Goal: Task Accomplishment & Management: Complete application form

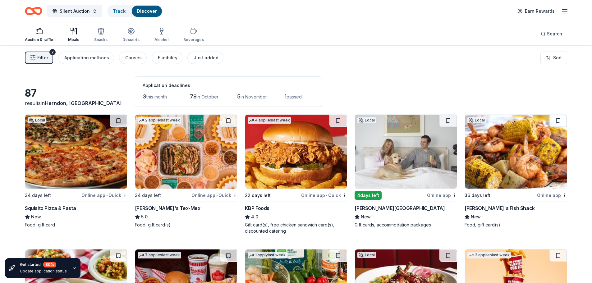
click at [38, 37] on div "Auction & raffle" at bounding box center [39, 39] width 28 height 5
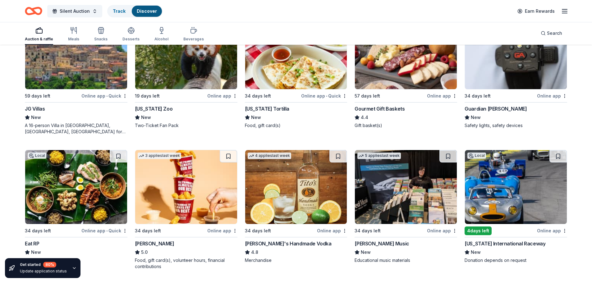
scroll to position [1036, 0]
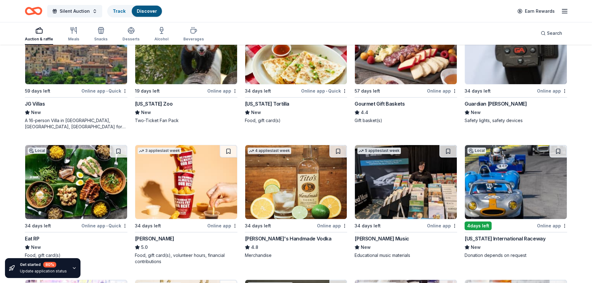
click at [497, 185] on img at bounding box center [516, 182] width 102 height 74
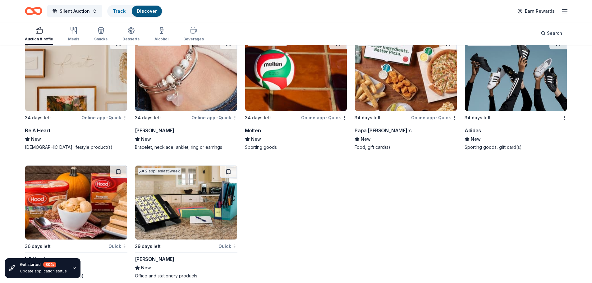
scroll to position [6818, 0]
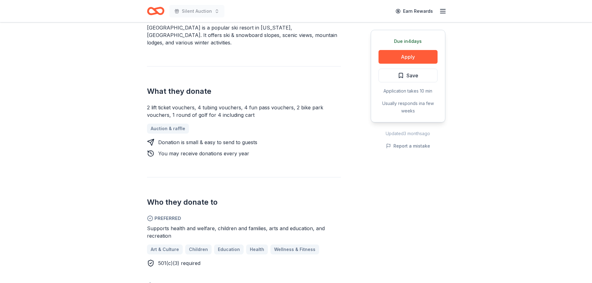
scroll to position [103, 0]
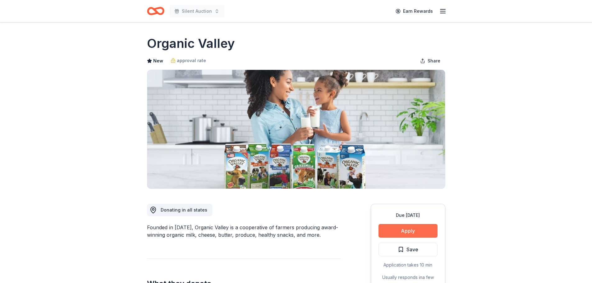
click at [428, 234] on button "Apply" at bounding box center [407, 231] width 59 height 14
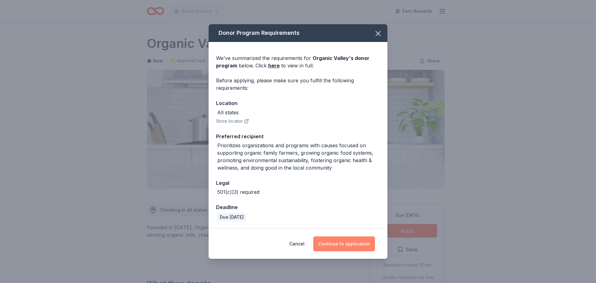
click at [348, 244] on button "Continue to application" at bounding box center [344, 243] width 62 height 15
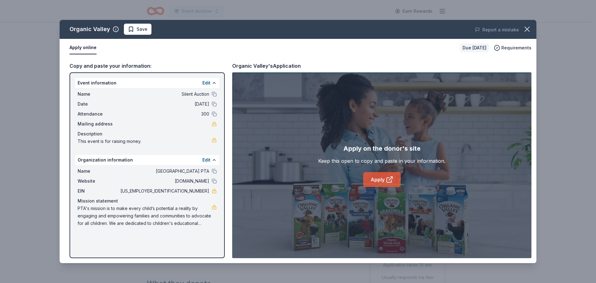
click at [386, 184] on link "Apply" at bounding box center [382, 179] width 38 height 15
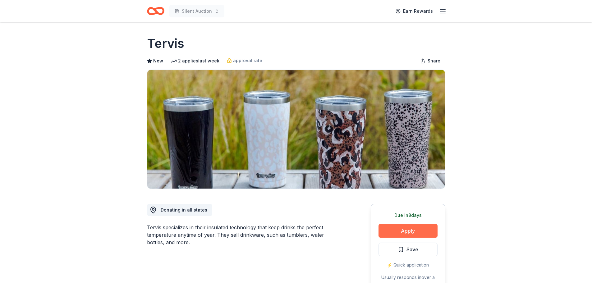
click at [404, 234] on button "Apply" at bounding box center [407, 231] width 59 height 14
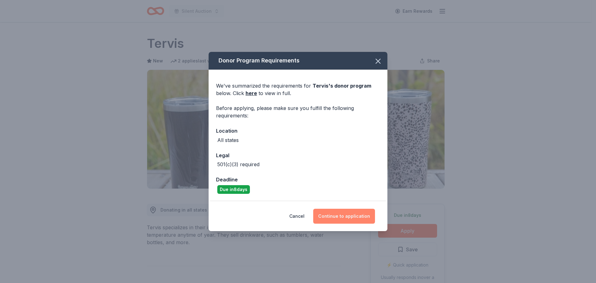
click at [345, 220] on button "Continue to application" at bounding box center [344, 216] width 62 height 15
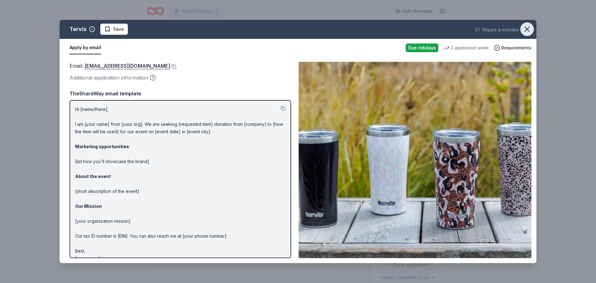
click at [526, 32] on icon "button" at bounding box center [527, 29] width 9 height 9
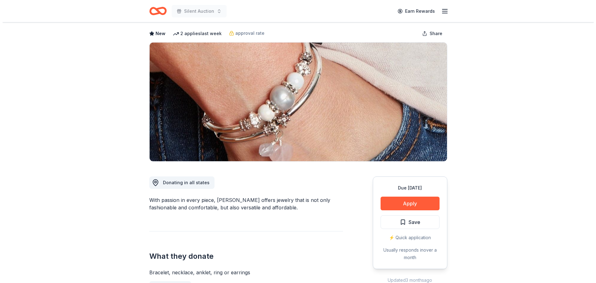
scroll to position [103, 0]
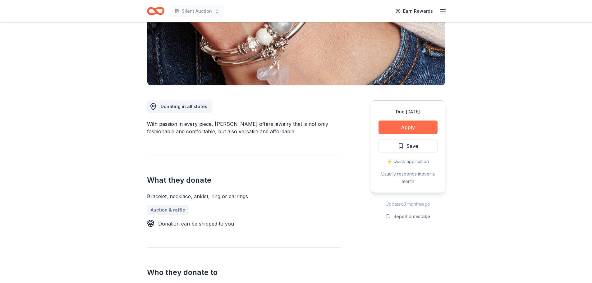
click at [397, 132] on button "Apply" at bounding box center [407, 128] width 59 height 14
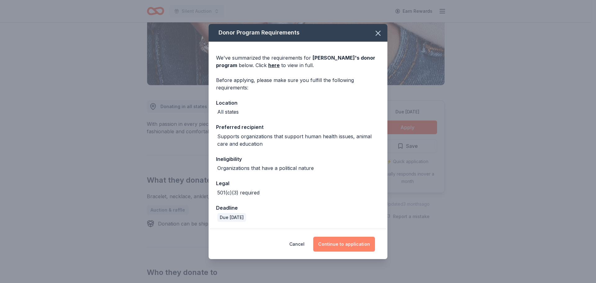
click at [352, 241] on button "Continue to application" at bounding box center [344, 244] width 62 height 15
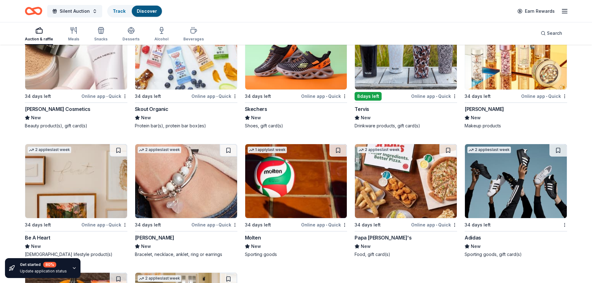
scroll to position [6715, 0]
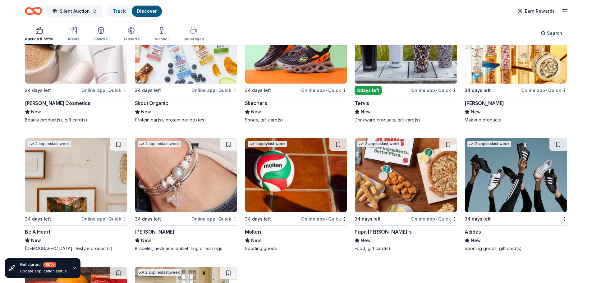
click at [495, 71] on img at bounding box center [516, 47] width 102 height 74
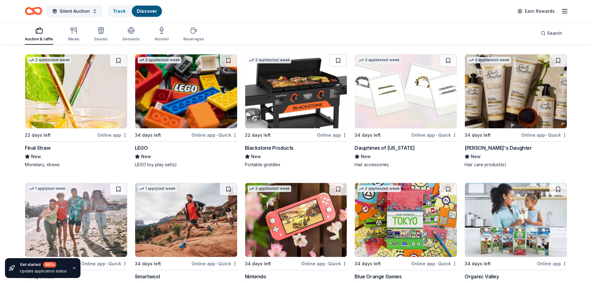
scroll to position [6404, 0]
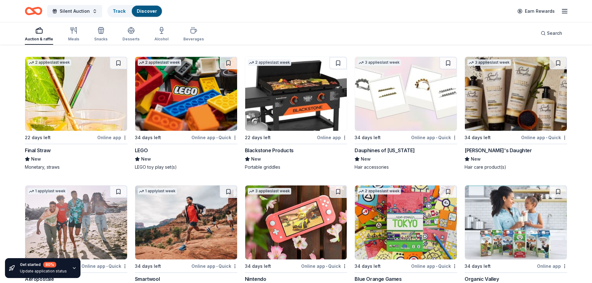
click at [181, 102] on img at bounding box center [186, 94] width 102 height 74
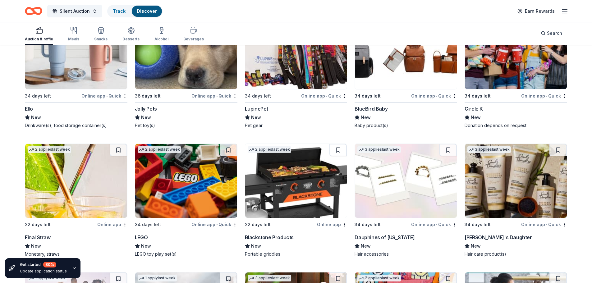
scroll to position [6300, 0]
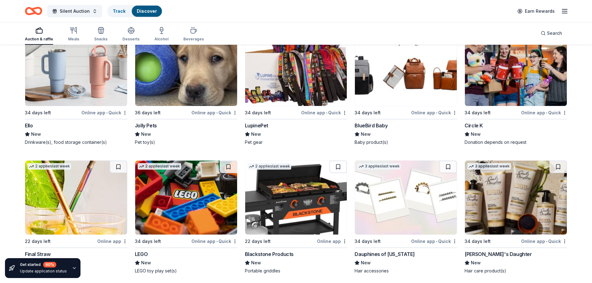
click at [51, 190] on img at bounding box center [76, 198] width 102 height 74
click at [62, 82] on img at bounding box center [76, 69] width 102 height 74
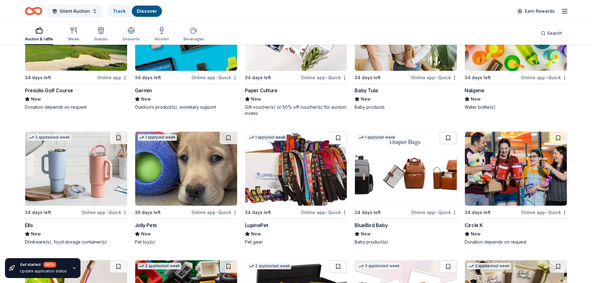
scroll to position [6197, 0]
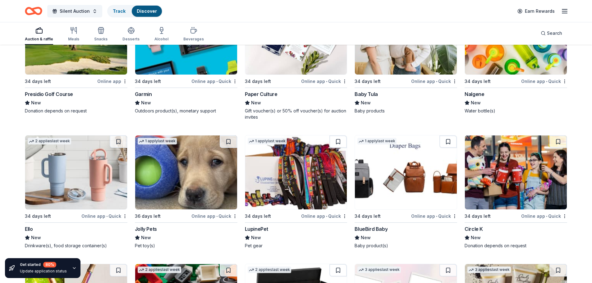
click at [153, 169] on img at bounding box center [186, 172] width 102 height 74
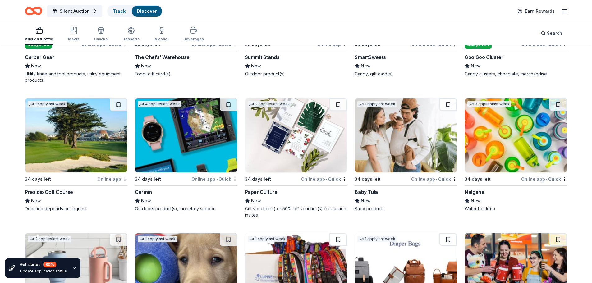
scroll to position [6094, 0]
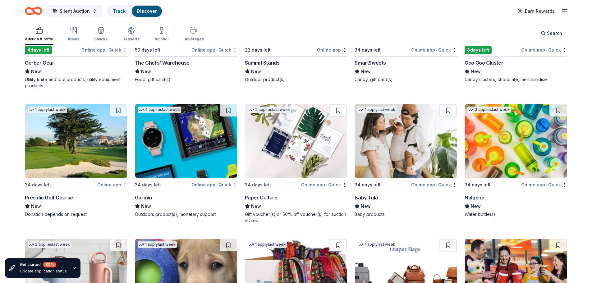
click at [277, 181] on div "34 days left" at bounding box center [272, 185] width 55 height 8
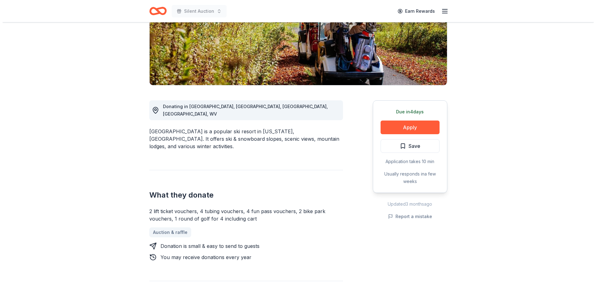
scroll to position [103, 0]
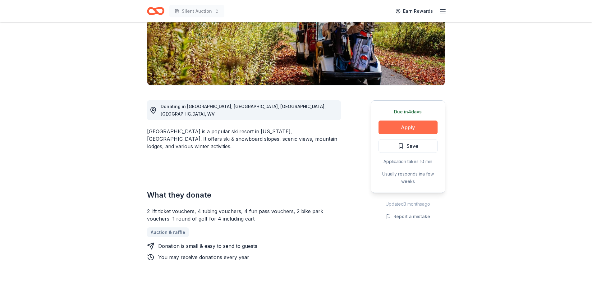
click at [406, 126] on button "Apply" at bounding box center [407, 128] width 59 height 14
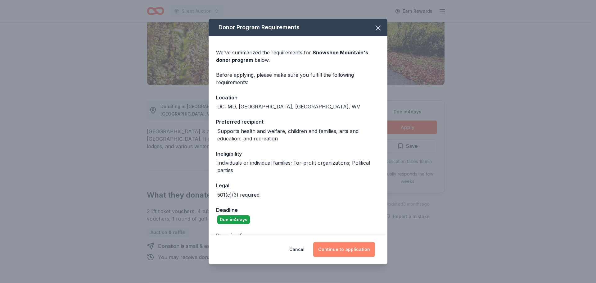
click at [355, 251] on button "Continue to application" at bounding box center [344, 249] width 62 height 15
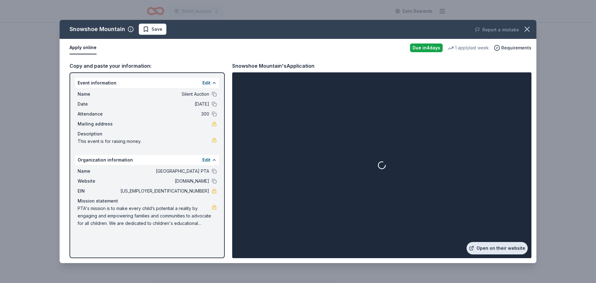
click at [513, 248] on link "Open on their website" at bounding box center [497, 248] width 61 height 12
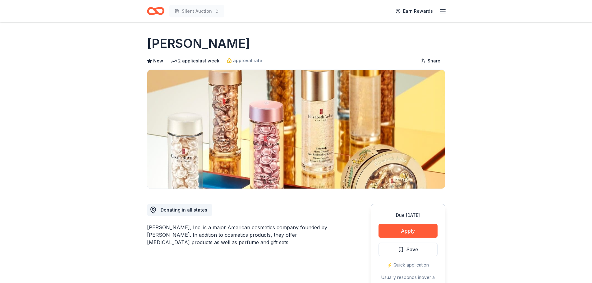
scroll to position [207, 0]
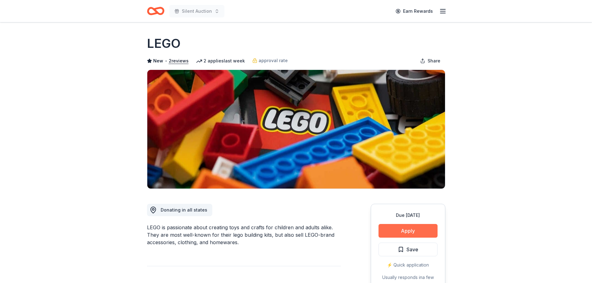
click at [413, 235] on button "Apply" at bounding box center [407, 231] width 59 height 14
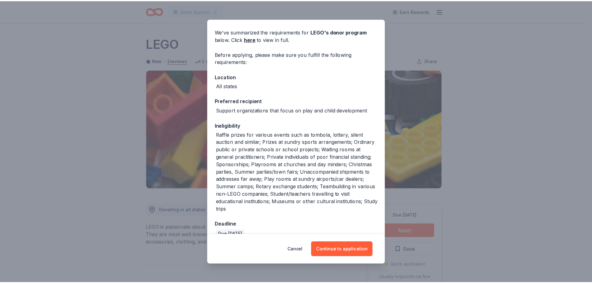
scroll to position [32, 0]
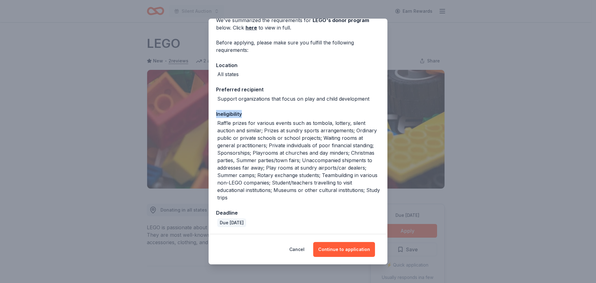
click at [484, 107] on div "Donor Program Requirements We've summarized the requirements for LEGO 's donor …" at bounding box center [298, 141] width 596 height 283
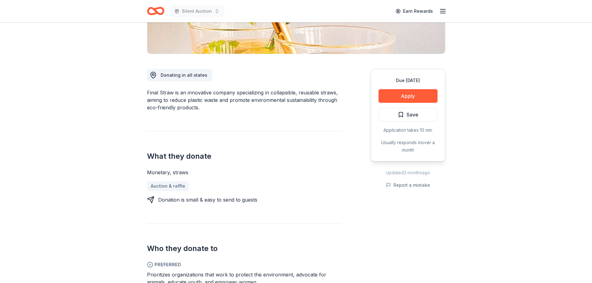
scroll to position [207, 0]
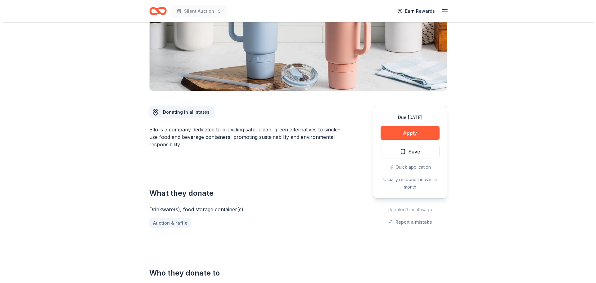
scroll to position [103, 0]
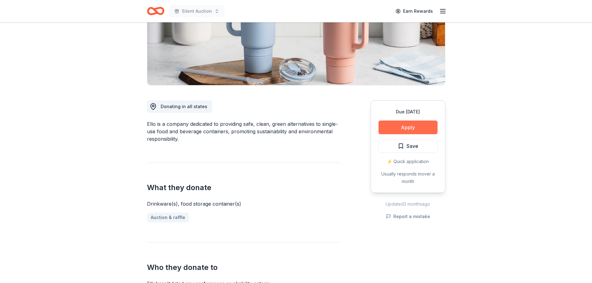
click at [416, 125] on button "Apply" at bounding box center [407, 128] width 59 height 14
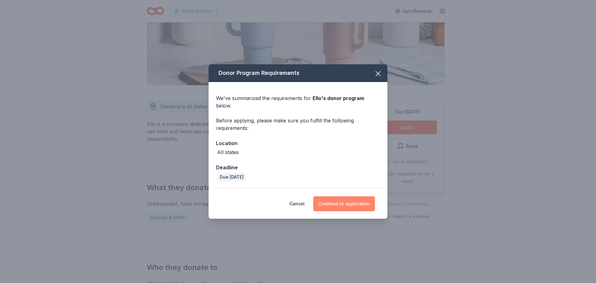
click at [330, 207] on button "Continue to application" at bounding box center [344, 203] width 62 height 15
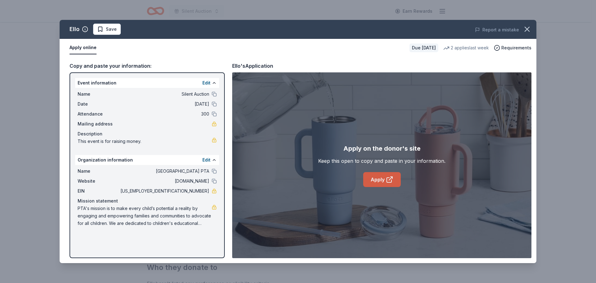
click at [390, 182] on icon at bounding box center [389, 179] width 7 height 7
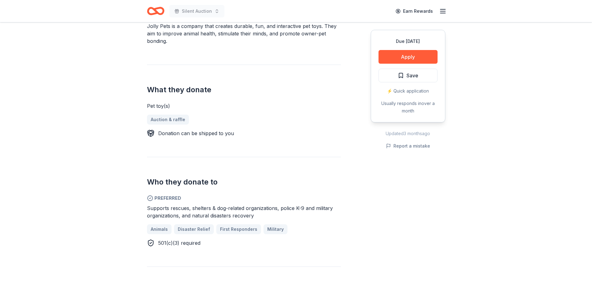
scroll to position [207, 0]
